Goal: Task Accomplishment & Management: Complete application form

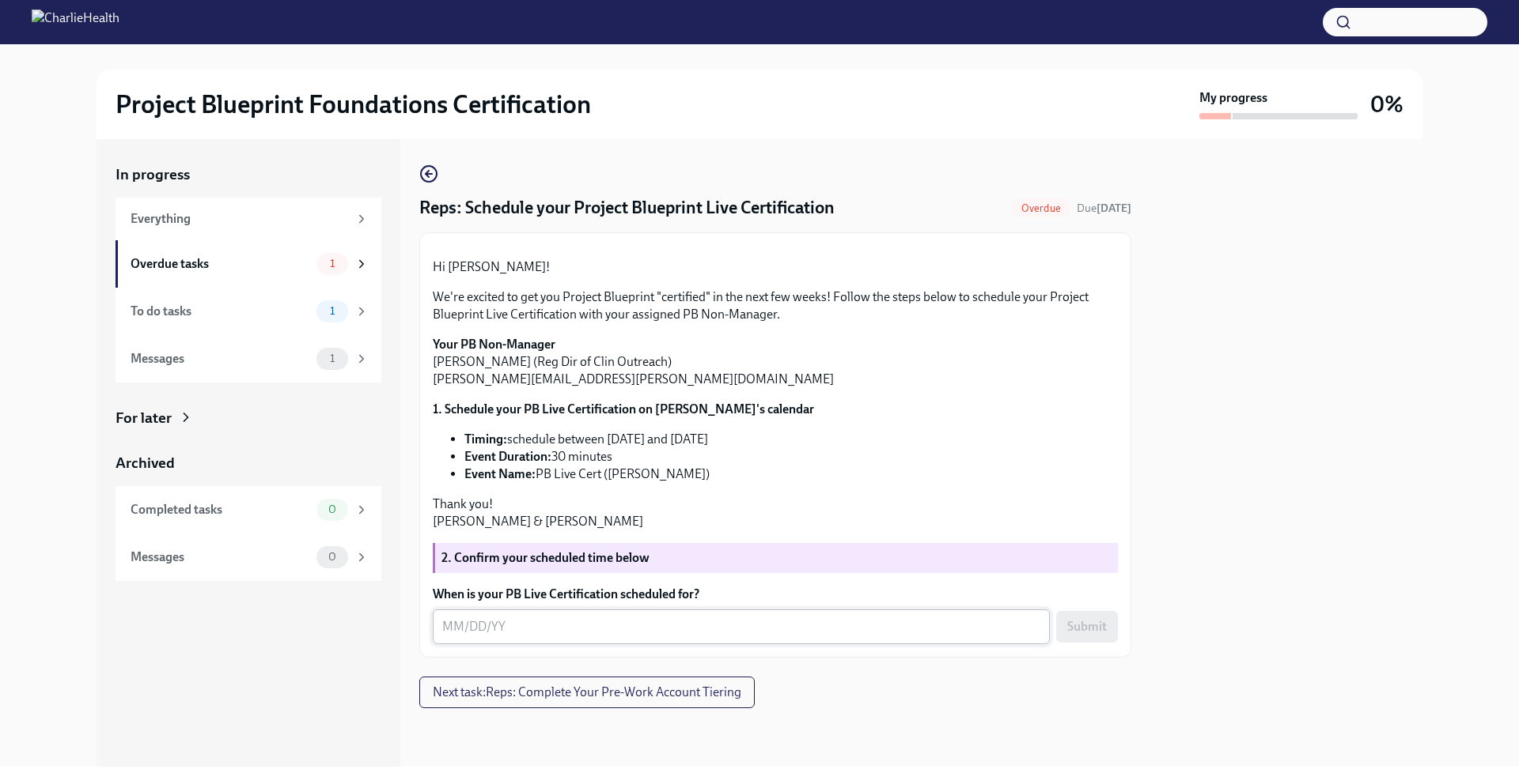
scroll to position [156, 0]
click at [507, 637] on textarea "When is your PB Live Certification scheduled for?" at bounding box center [740, 626] width 598 height 19
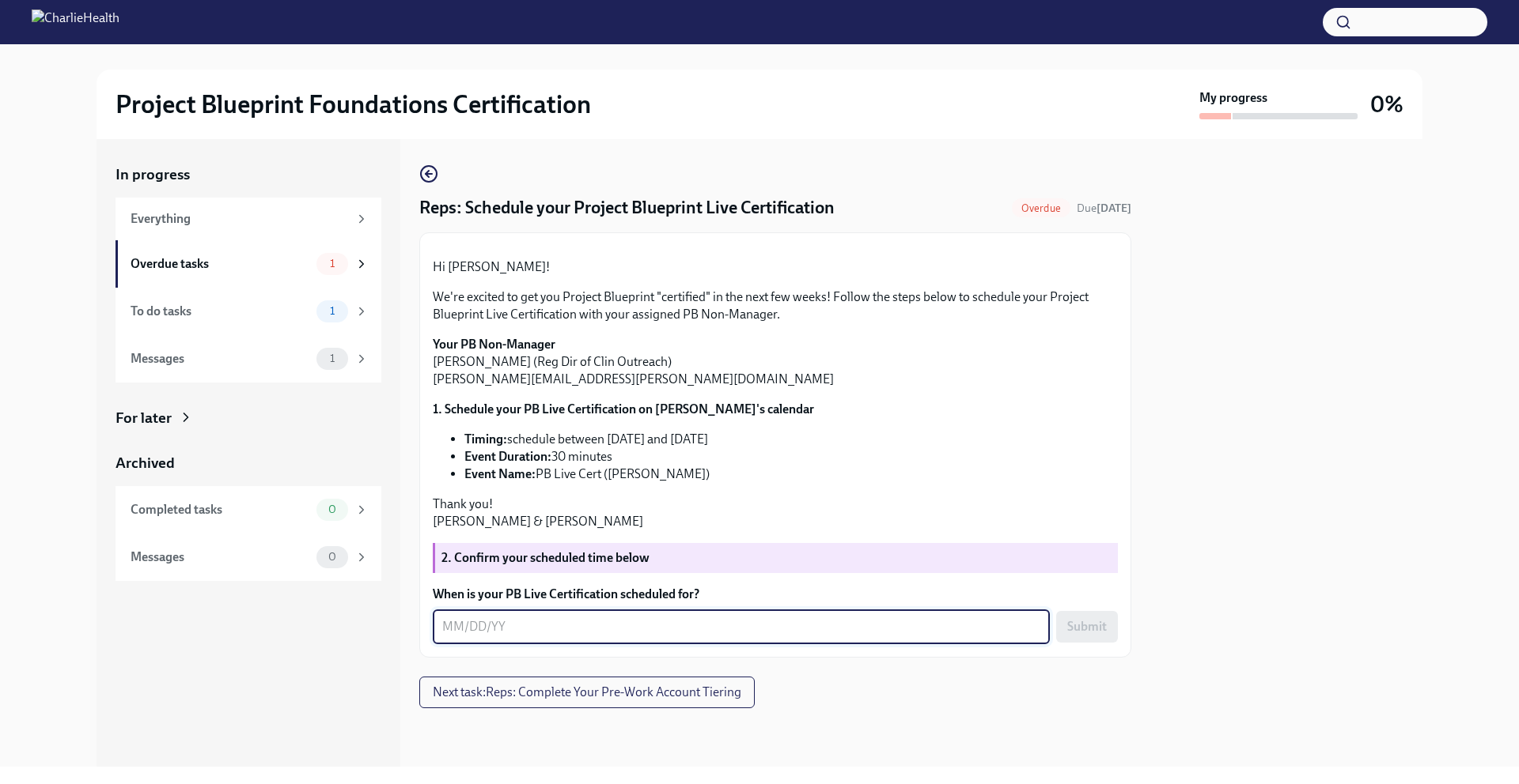
click at [452, 633] on textarea "When is your PB Live Certification scheduled for?" at bounding box center [740, 626] width 598 height 19
type textarea "[DATE]"
click at [1084, 633] on span "Submit" at bounding box center [1086, 626] width 39 height 16
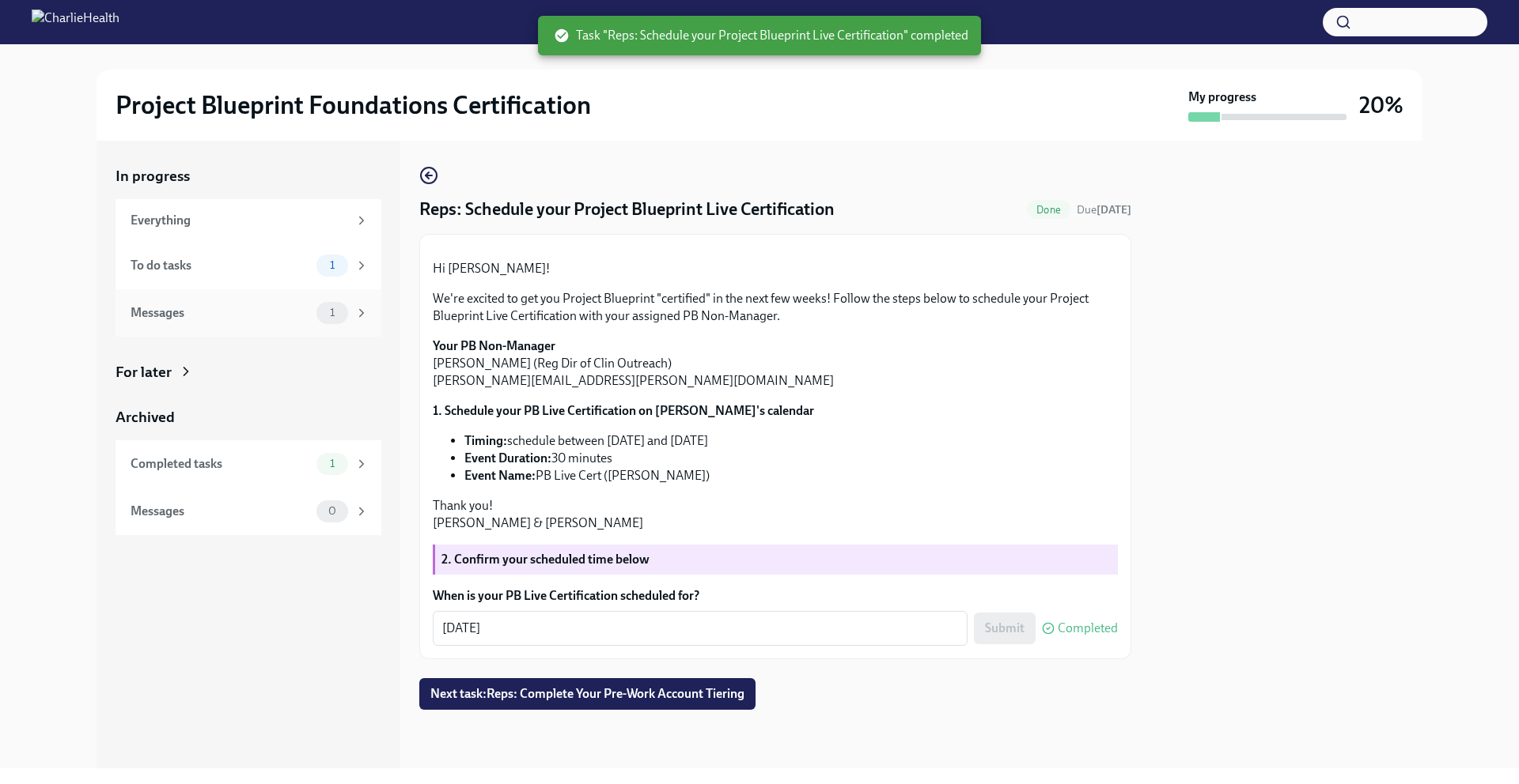
click at [367, 302] on div "1" at bounding box center [342, 313] width 52 height 22
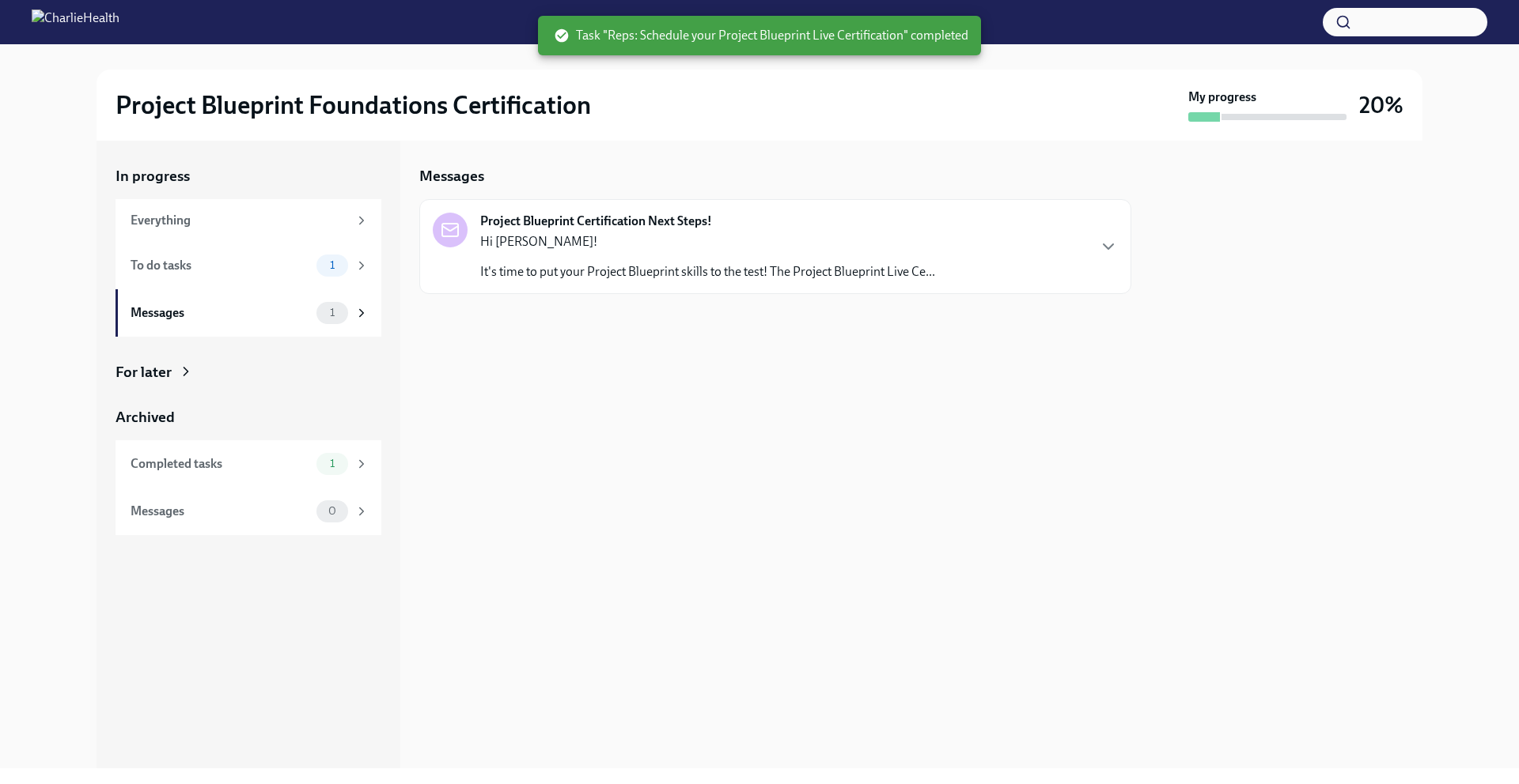
click at [863, 250] on p "Hi [PERSON_NAME]!" at bounding box center [708, 241] width 455 height 18
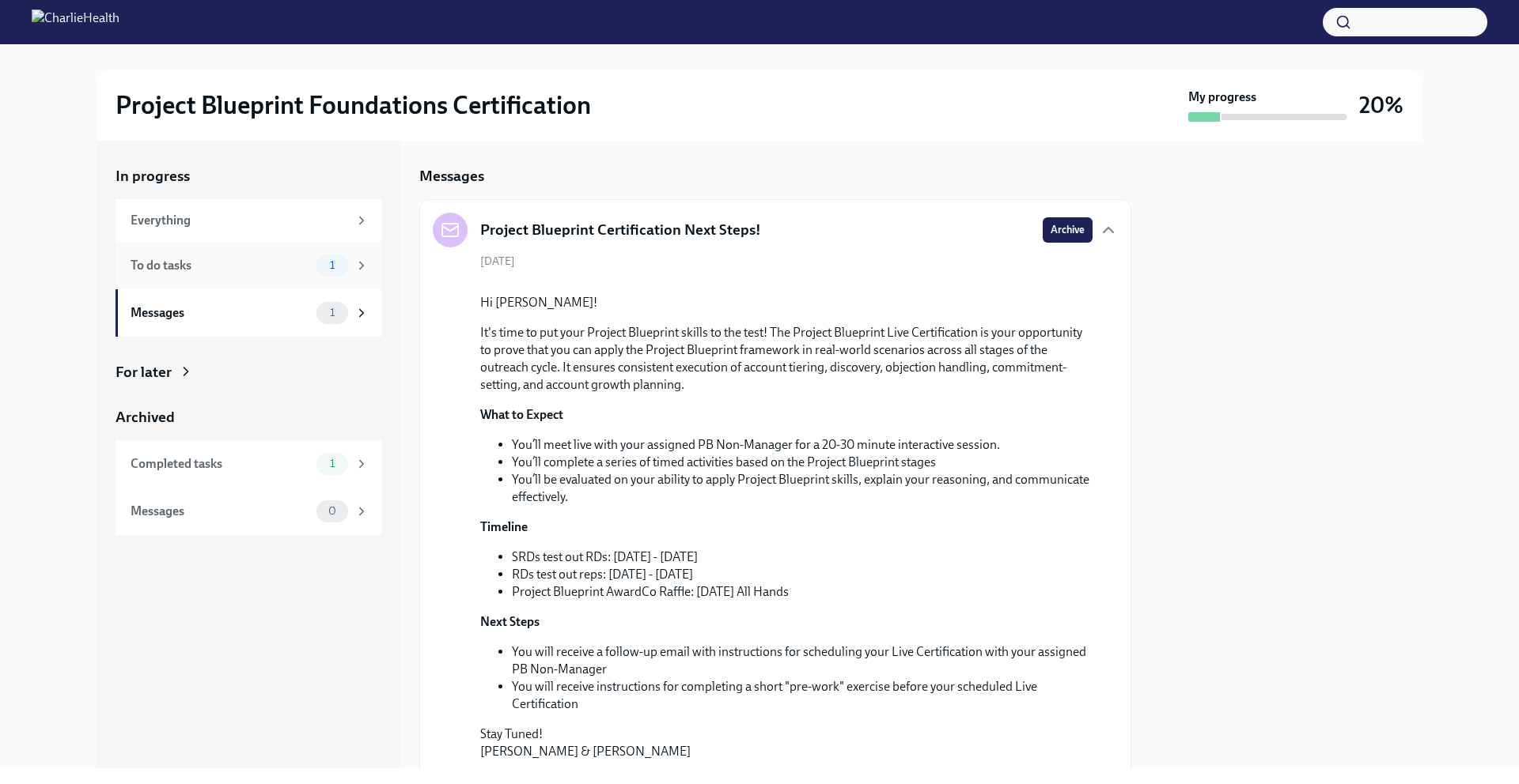
click at [366, 273] on div "1" at bounding box center [342, 266] width 52 height 22
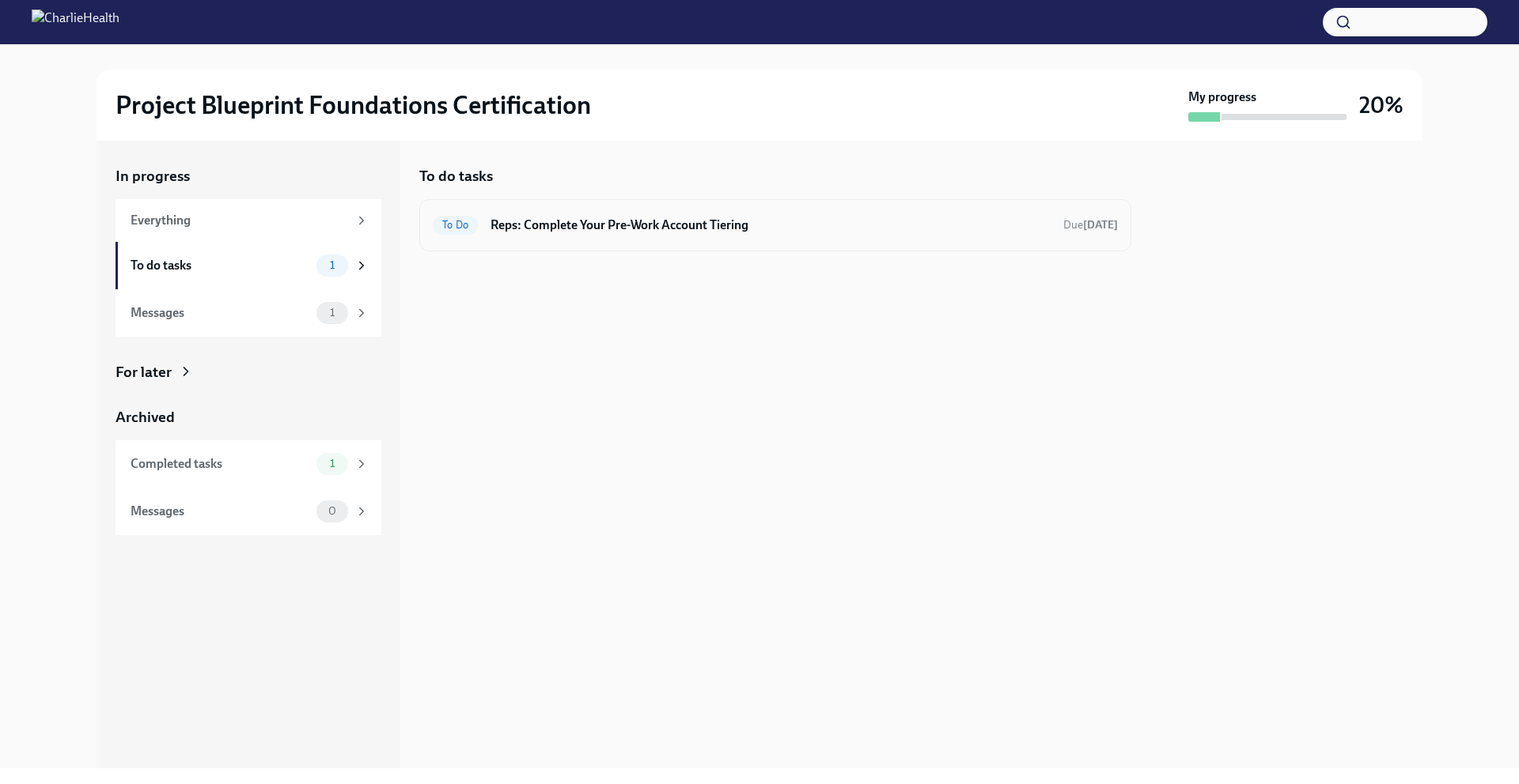
click at [790, 219] on h6 "Reps: Complete Your Pre-Work Account Tiering" at bounding box center [770, 225] width 560 height 18
